Goal: Task Accomplishment & Management: Use online tool/utility

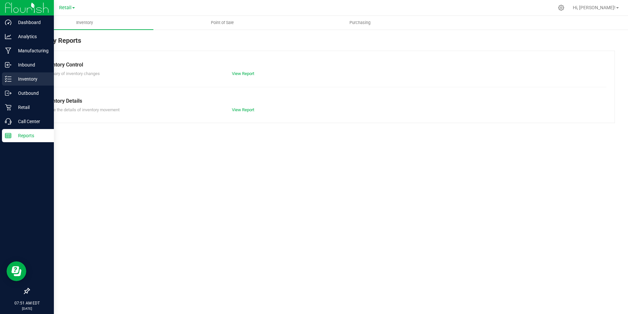
click at [17, 77] on p "Inventory" at bounding box center [31, 79] width 39 height 8
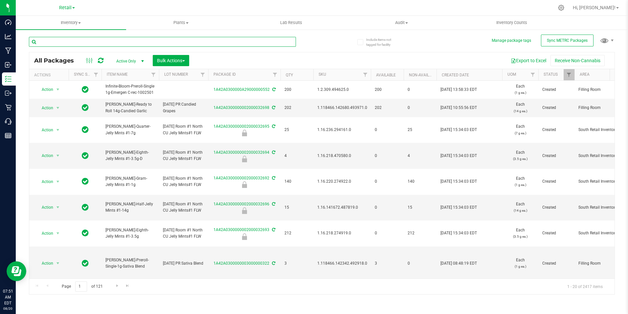
click at [104, 41] on input "text" at bounding box center [162, 42] width 267 height 10
type input "jelly min"
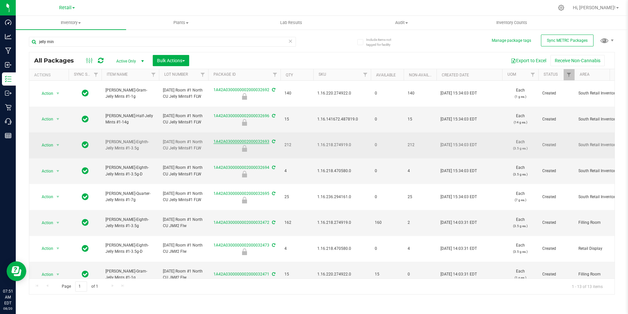
click at [245, 140] on link "1A42A0300000002000032693" at bounding box center [242, 141] width 56 height 5
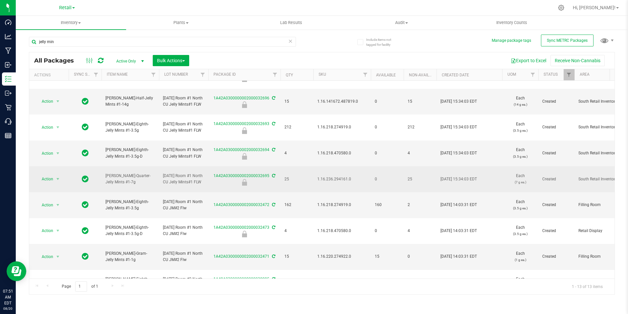
scroll to position [33, 0]
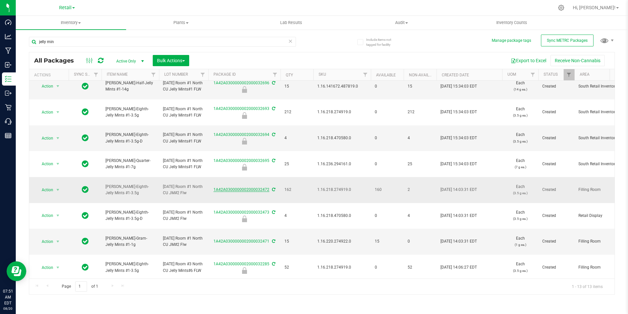
click at [234, 191] on link "1A42A0300000002000032472" at bounding box center [242, 189] width 56 height 5
